Goal: Find specific page/section: Find specific page/section

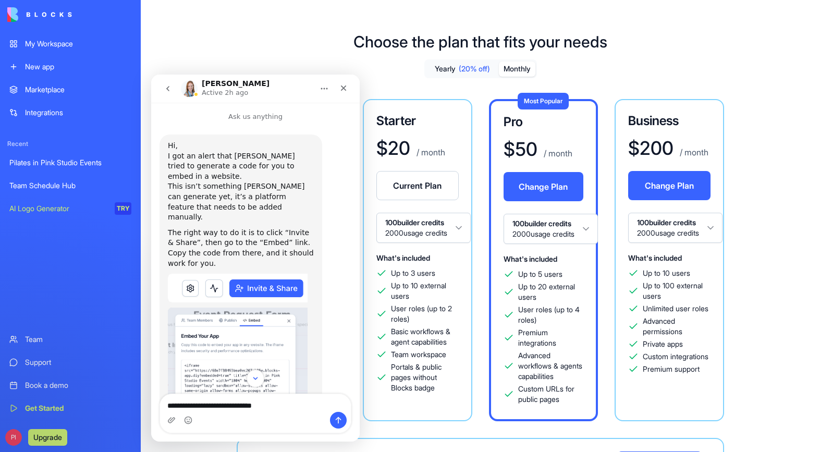
click at [64, 46] on div "My Workspace" at bounding box center [78, 44] width 106 height 10
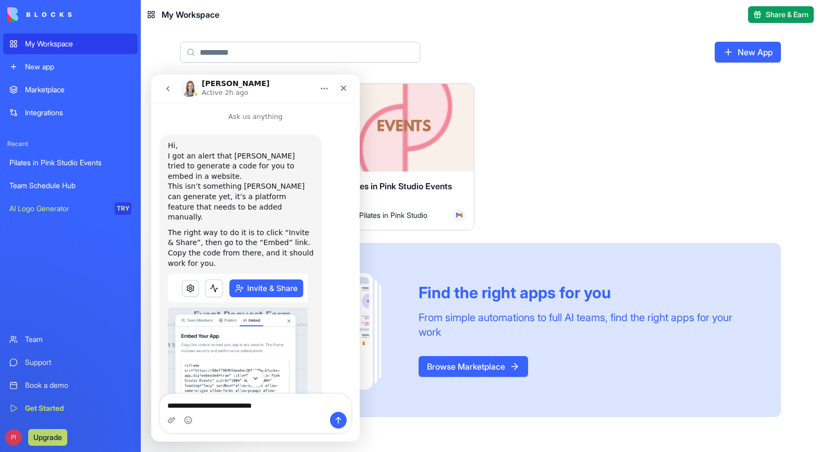
click at [59, 166] on div "Pilates in Pink Studio Events" at bounding box center [70, 162] width 122 height 10
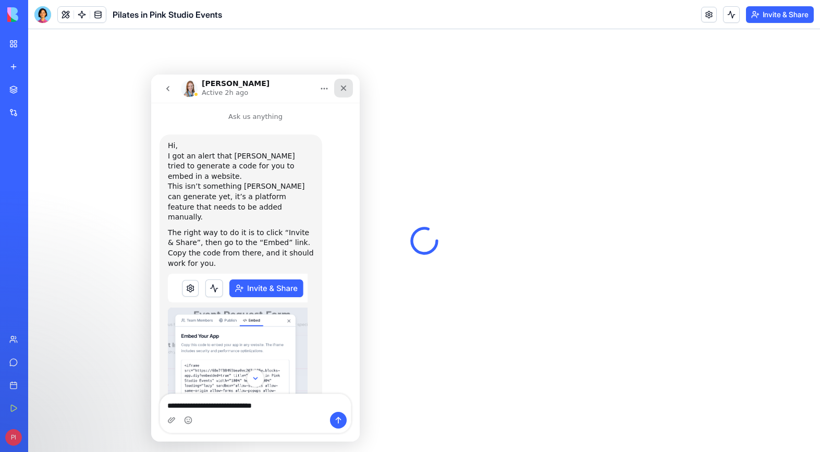
click at [347, 91] on icon "Close" at bounding box center [343, 88] width 8 height 8
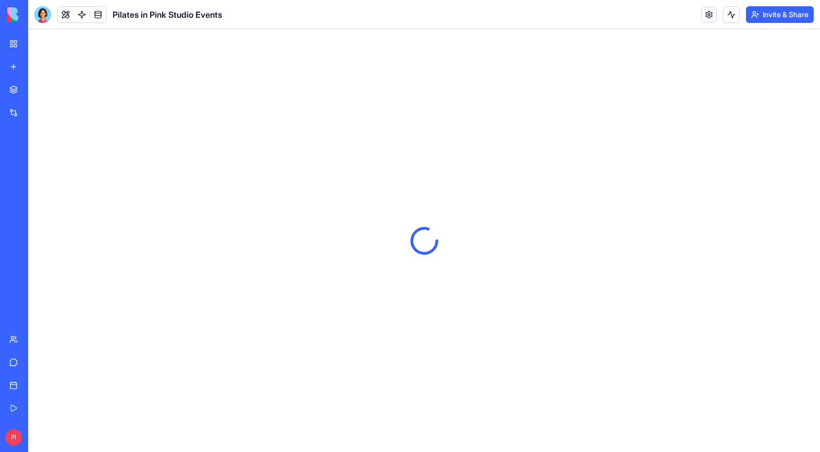
scroll to position [94, 0]
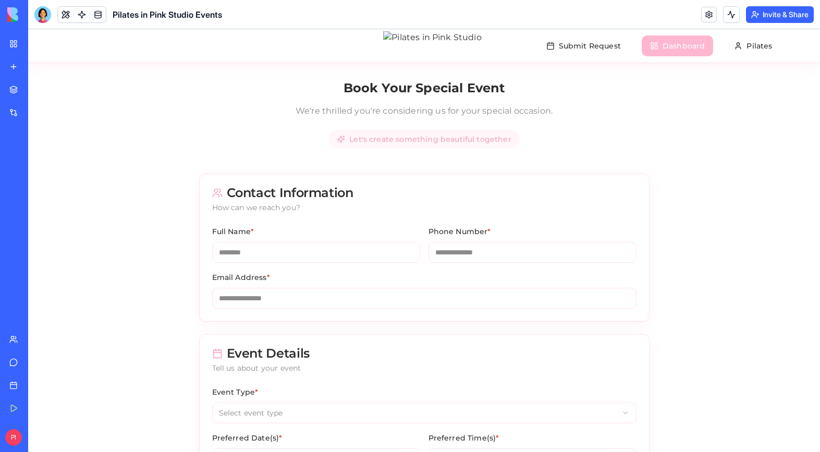
click at [674, 39] on button "Dashboard" at bounding box center [676, 45] width 71 height 21
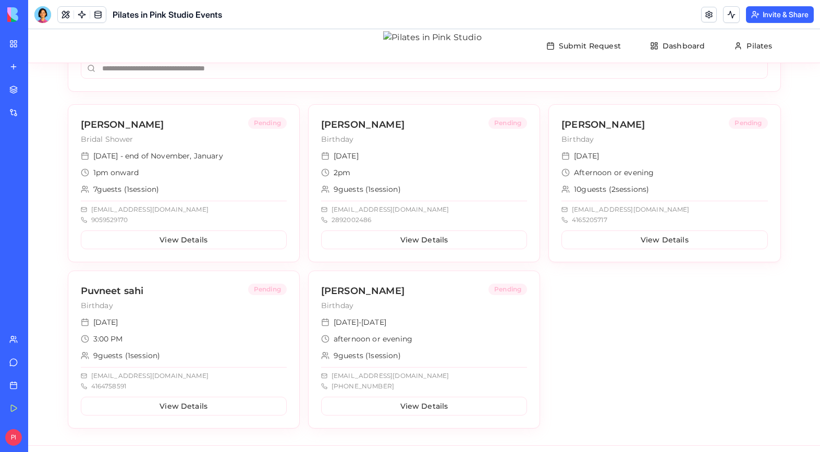
scroll to position [194, 0]
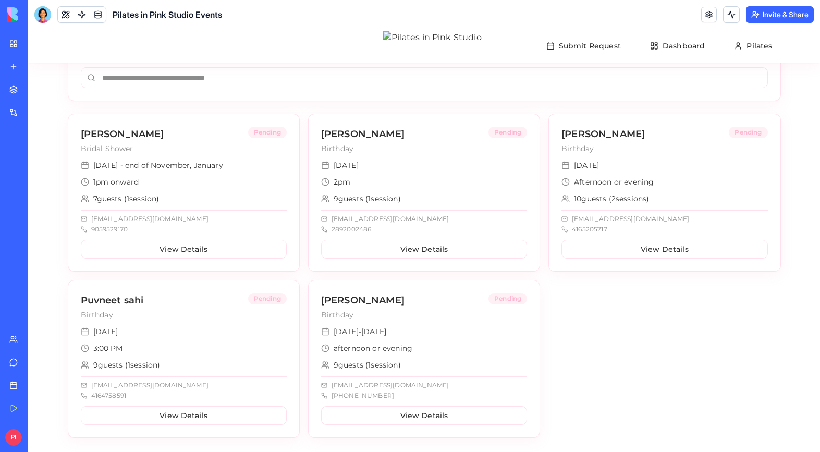
scroll to position [174, 0]
click at [159, 132] on h3 "[PERSON_NAME]" at bounding box center [164, 135] width 167 height 15
click at [162, 127] on div "Elizabeth Goodwin Bridal Shower Pending" at bounding box center [183, 138] width 231 height 46
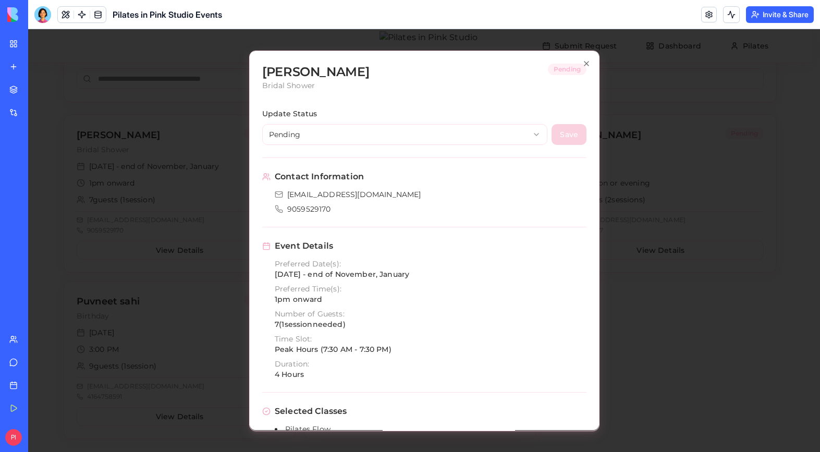
click at [339, 76] on h2 "[PERSON_NAME]" at bounding box center [315, 72] width 107 height 17
copy h2 "[PERSON_NAME]"
